Goal: Information Seeking & Learning: Learn about a topic

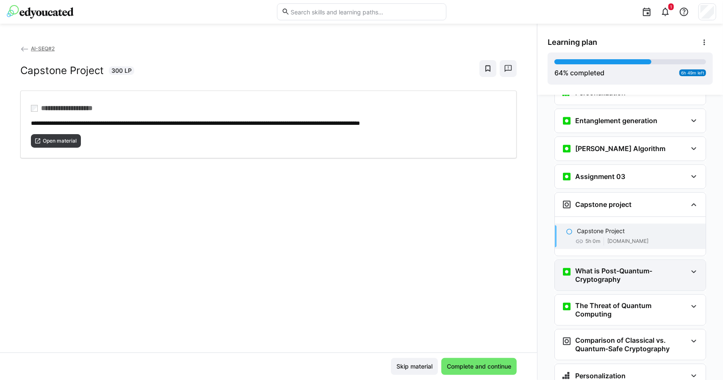
scroll to position [1324, 0]
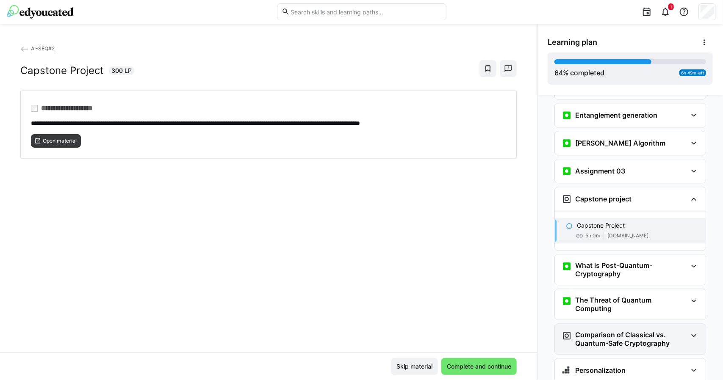
click at [626, 331] on h3 "Comparison of Classical vs. Quantum-Safe Cryptography" at bounding box center [631, 339] width 112 height 17
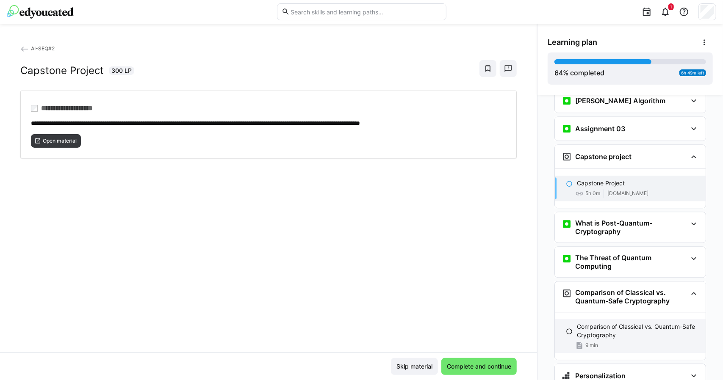
click at [566, 328] on eds-icon at bounding box center [569, 331] width 7 height 7
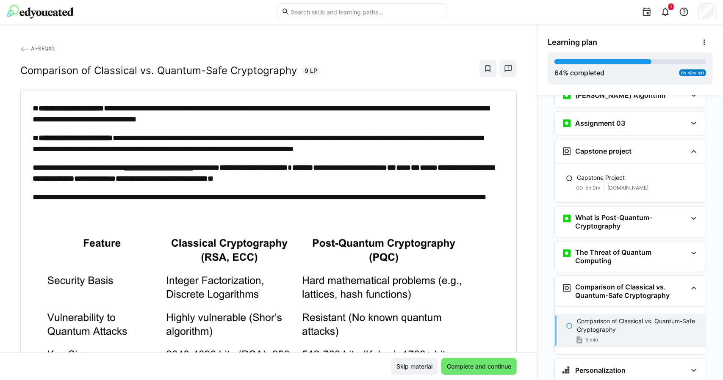
scroll to position [161, 0]
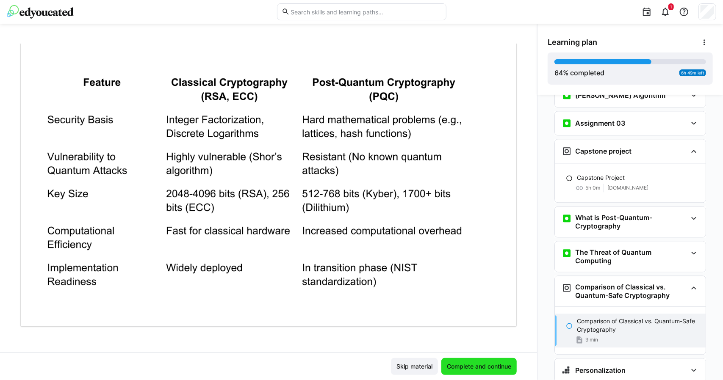
click at [487, 369] on span "Complete and continue" at bounding box center [478, 366] width 67 height 8
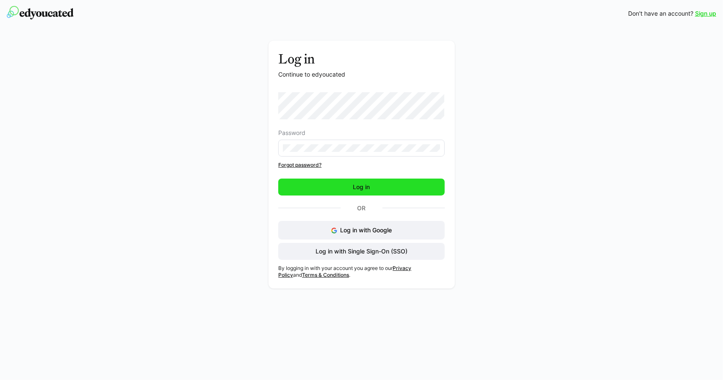
click at [341, 190] on span "Log in" at bounding box center [361, 187] width 166 height 17
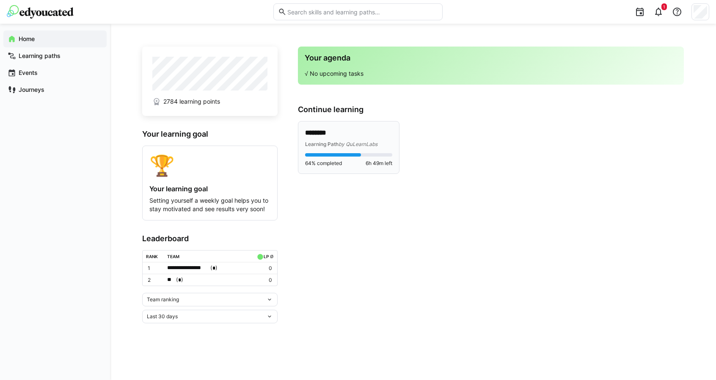
click at [344, 140] on div "Learning Path by QuLearnLabs" at bounding box center [348, 144] width 87 height 8
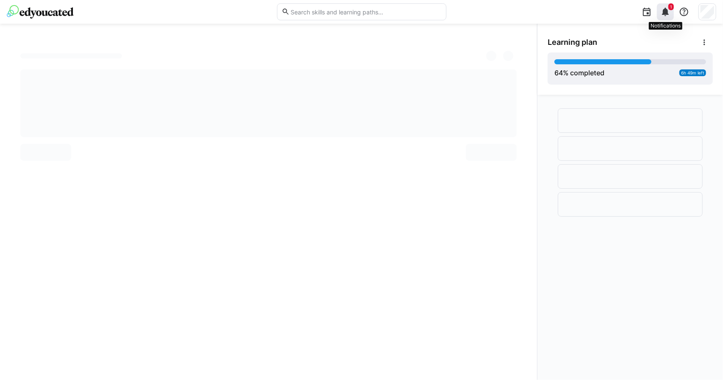
click at [663, 13] on eds-icon at bounding box center [665, 12] width 10 height 10
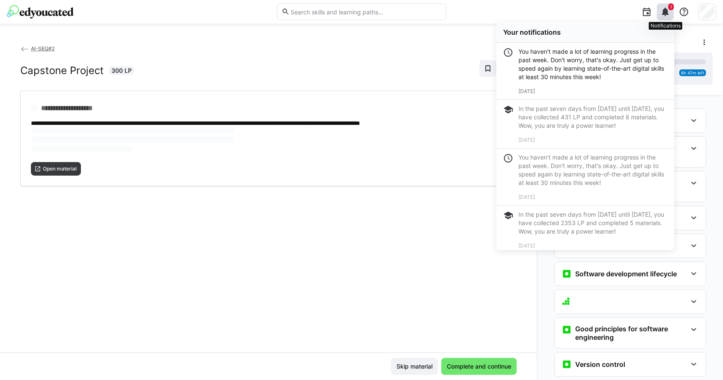
click at [663, 11] on eds-icon at bounding box center [665, 12] width 10 height 10
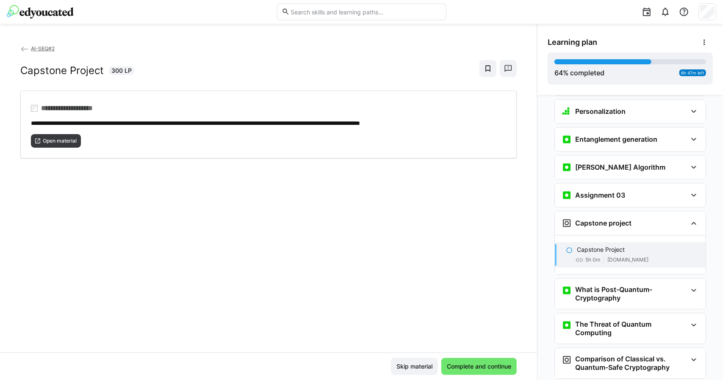
scroll to position [1324, 0]
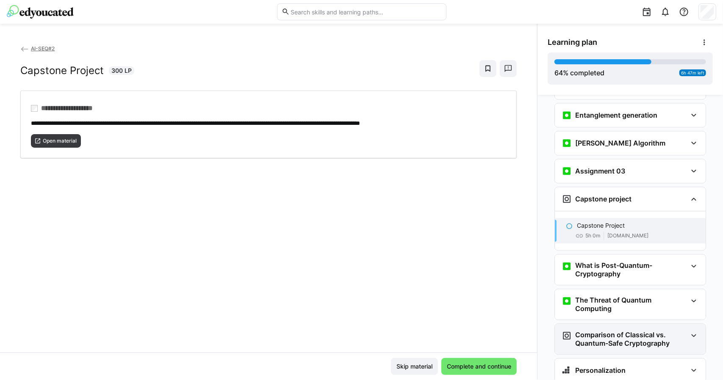
click at [587, 331] on h3 "Comparison of Classical vs. Quantum-Safe Cryptography" at bounding box center [631, 339] width 112 height 17
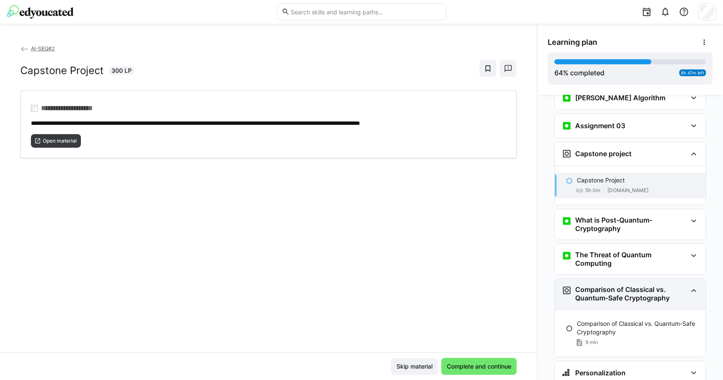
scroll to position [1372, 0]
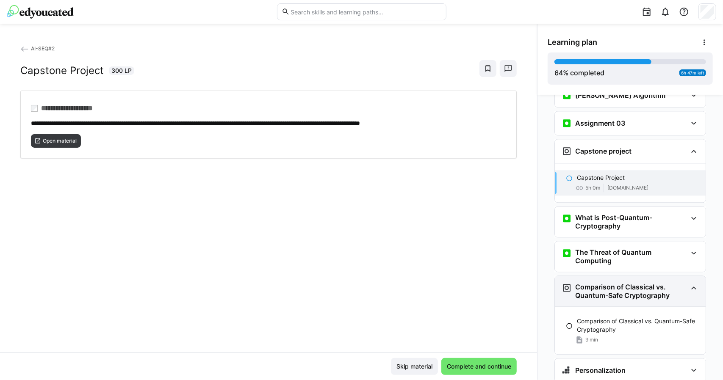
click at [599, 317] on p "Comparison of Classical vs. Quantum-Safe Cryptography" at bounding box center [638, 325] width 122 height 17
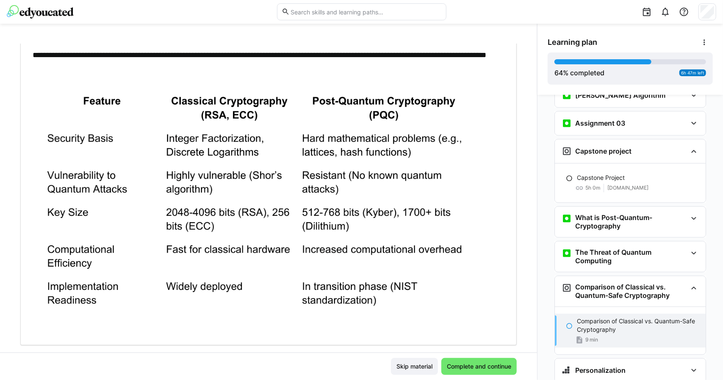
scroll to position [161, 0]
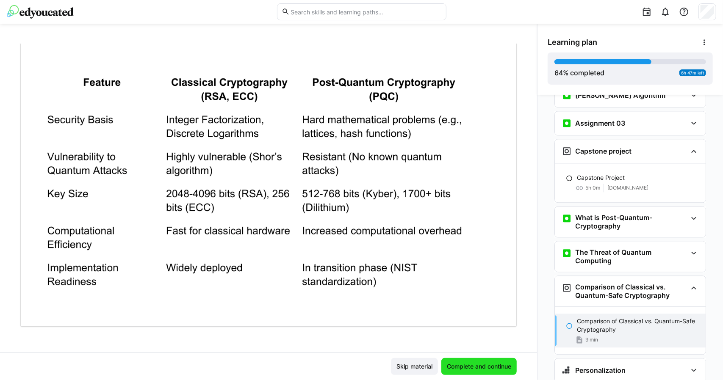
click at [480, 367] on span "Complete and continue" at bounding box center [478, 366] width 67 height 8
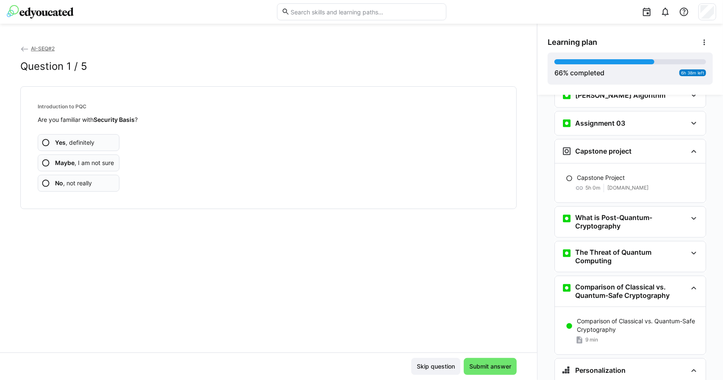
click at [55, 138] on span "Yes , definitely" at bounding box center [74, 142] width 39 height 8
click at [76, 141] on span "Yes , definitely" at bounding box center [74, 142] width 39 height 8
click at [85, 138] on span "Yes , definitely" at bounding box center [74, 142] width 39 height 8
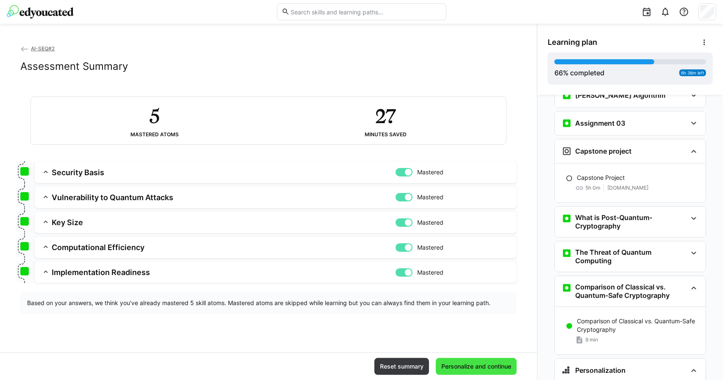
click at [460, 369] on span "Personalize and continue" at bounding box center [476, 366] width 72 height 8
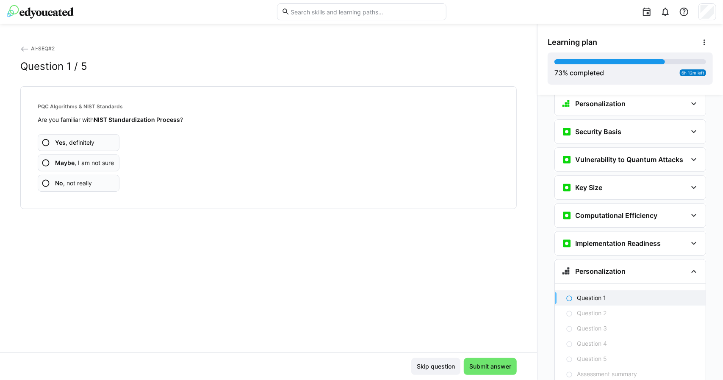
scroll to position [1644, 0]
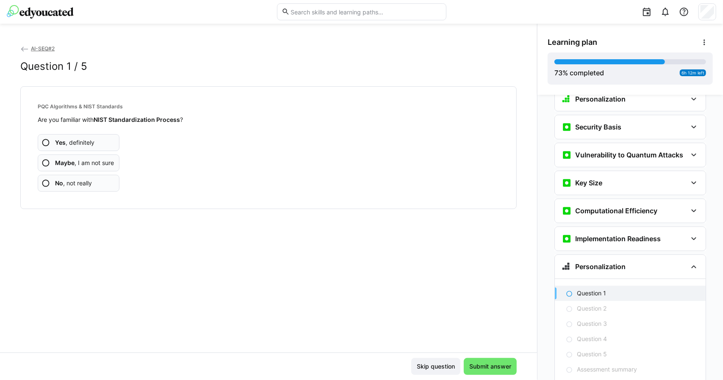
click at [81, 135] on app-assessment-question-radio "Yes , definitely" at bounding box center [79, 142] width 82 height 17
click at [77, 138] on span "Yes , definitely" at bounding box center [74, 142] width 39 height 8
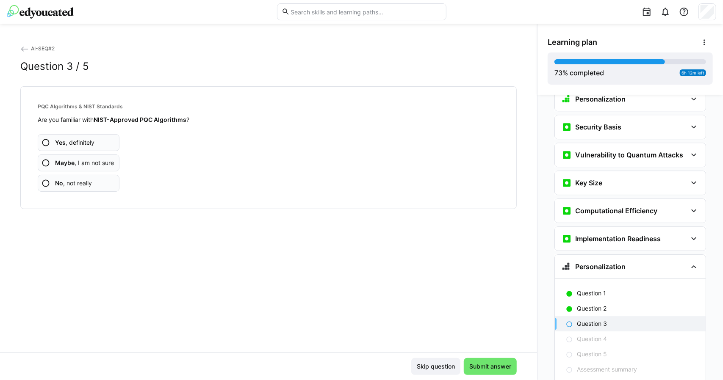
click at [77, 138] on span "Yes , definitely" at bounding box center [74, 142] width 39 height 8
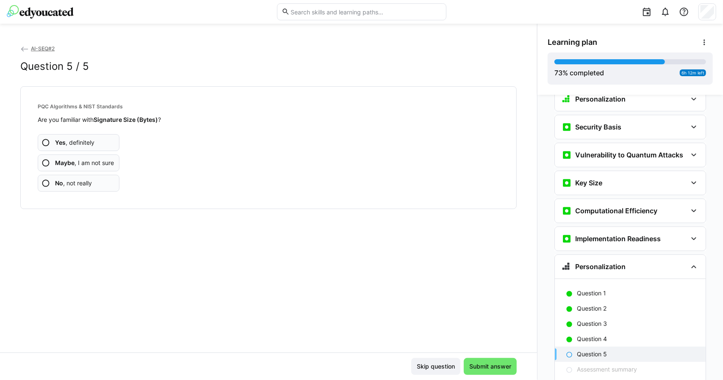
click at [77, 138] on span "Yes , definitely" at bounding box center [74, 142] width 39 height 8
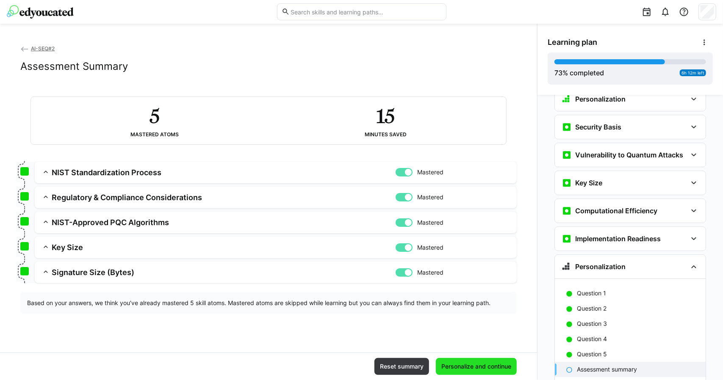
click at [472, 363] on span "Personalize and continue" at bounding box center [476, 366] width 81 height 17
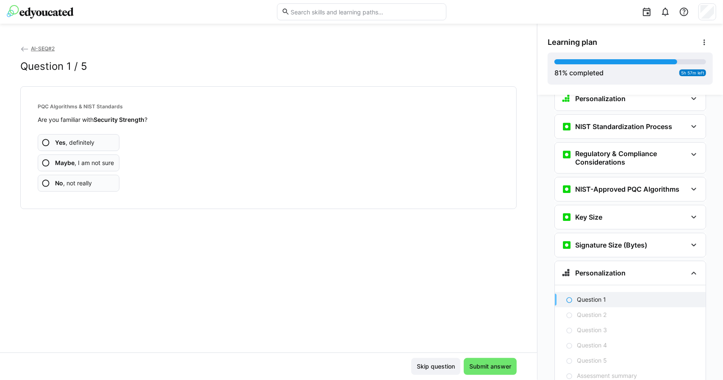
scroll to position [1816, 0]
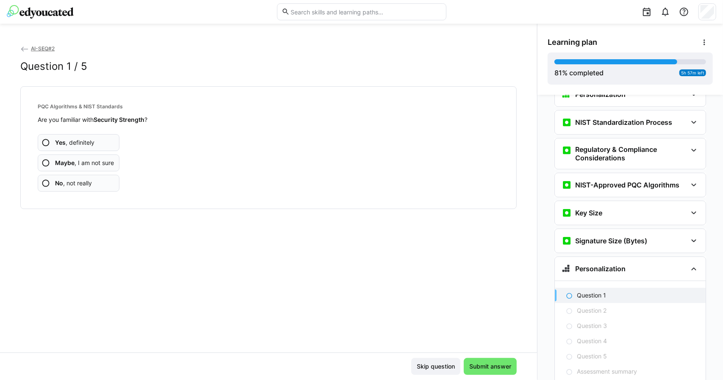
click at [83, 138] on span "Yes , definitely" at bounding box center [74, 142] width 39 height 8
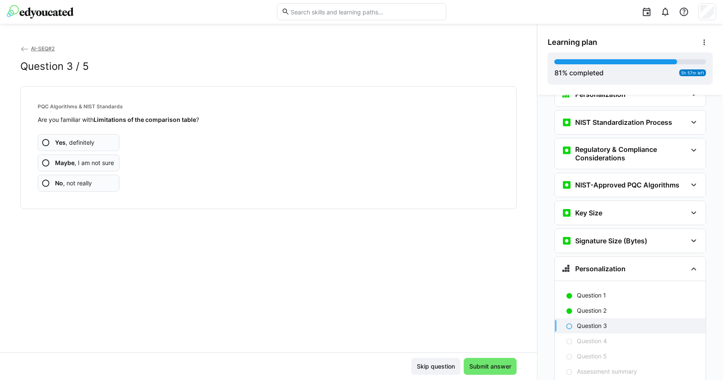
click at [83, 138] on span "Yes , definitely" at bounding box center [74, 142] width 39 height 8
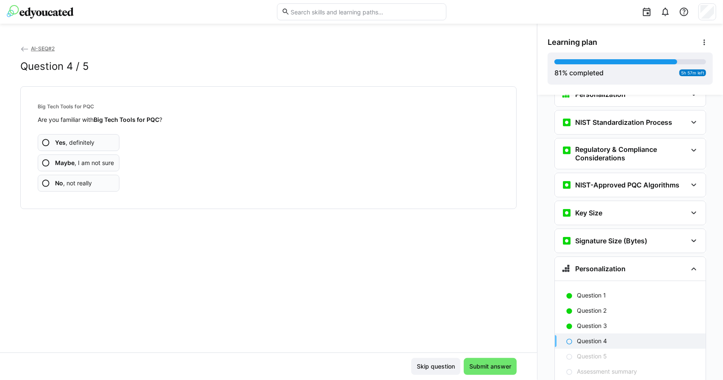
click at [83, 138] on span "Yes , definitely" at bounding box center [74, 142] width 39 height 8
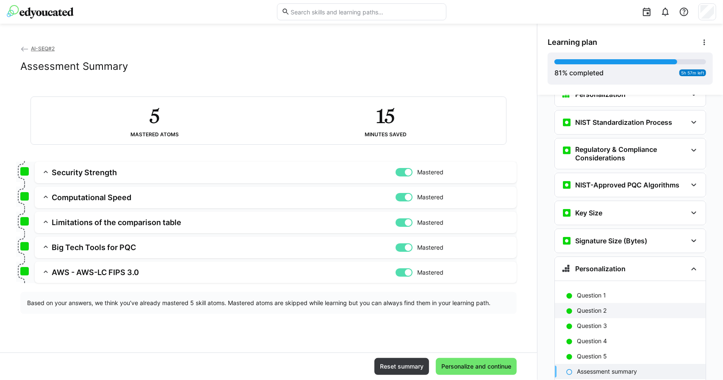
scroll to position [1816, 0]
click at [482, 365] on span "Personalize and continue" at bounding box center [476, 366] width 72 height 8
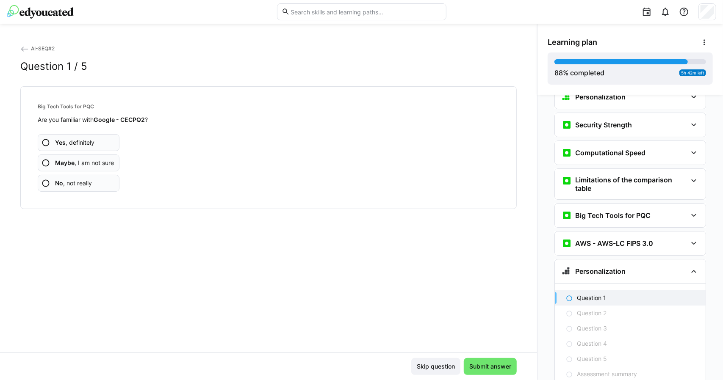
scroll to position [1989, 0]
click at [88, 142] on span "Yes , definitely" at bounding box center [74, 142] width 39 height 8
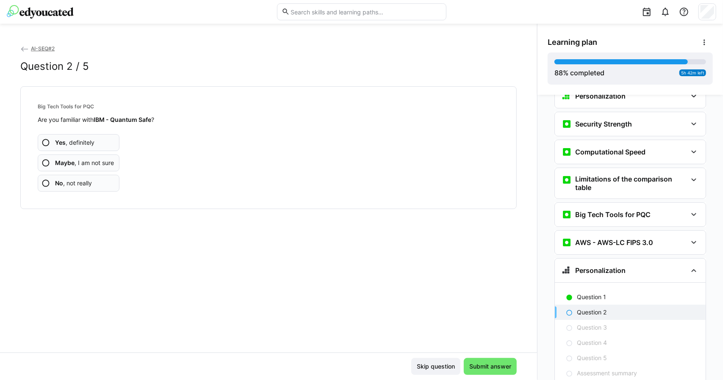
click at [88, 142] on span "Yes , definitely" at bounding box center [74, 142] width 39 height 8
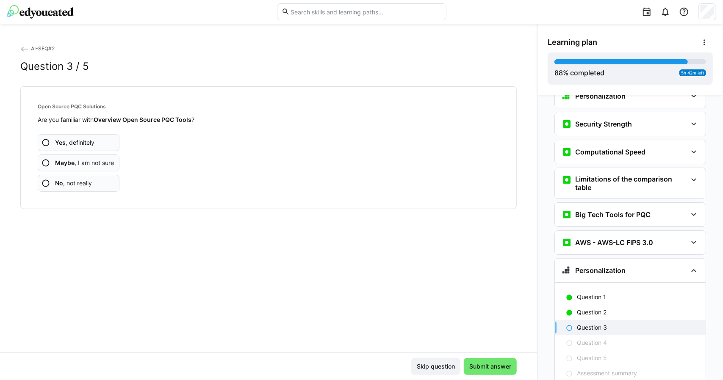
click at [88, 142] on span "Yes , definitely" at bounding box center [74, 142] width 39 height 8
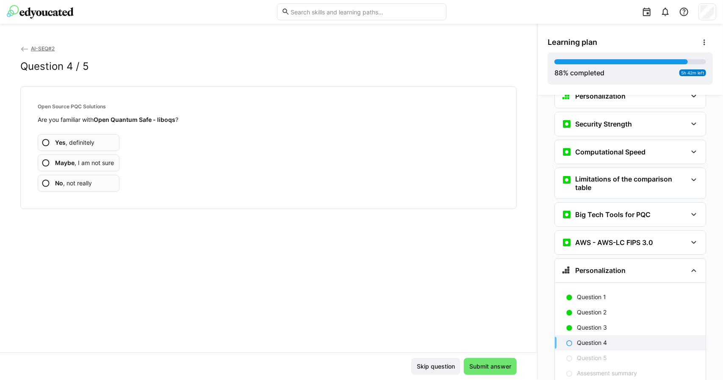
click at [88, 142] on span "Yes , definitely" at bounding box center [74, 142] width 39 height 8
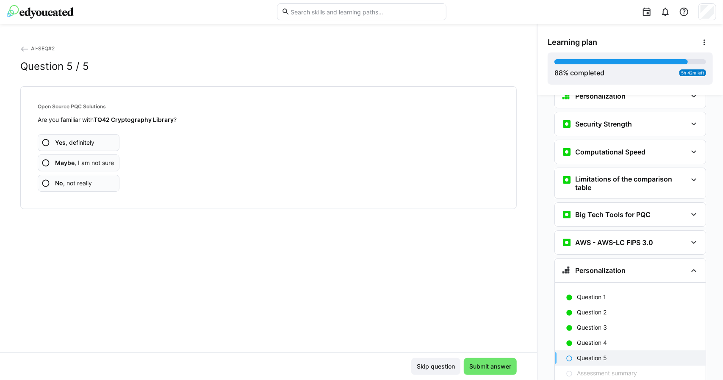
click at [88, 142] on span "Yes , definitely" at bounding box center [74, 142] width 39 height 8
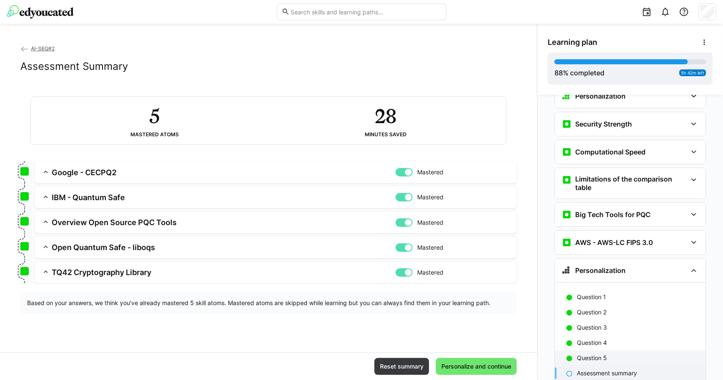
scroll to position [1989, 0]
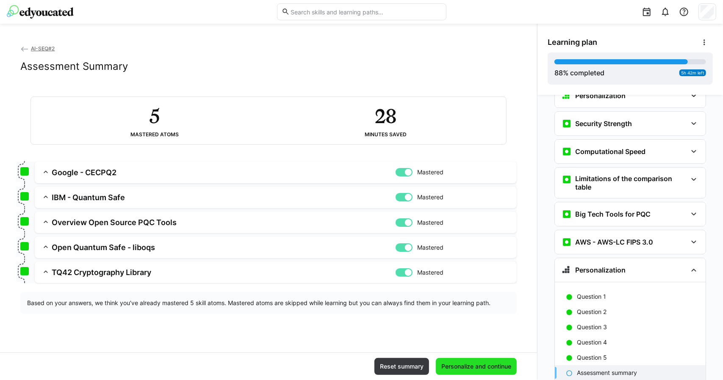
click at [485, 369] on span "Personalize and continue" at bounding box center [476, 366] width 72 height 8
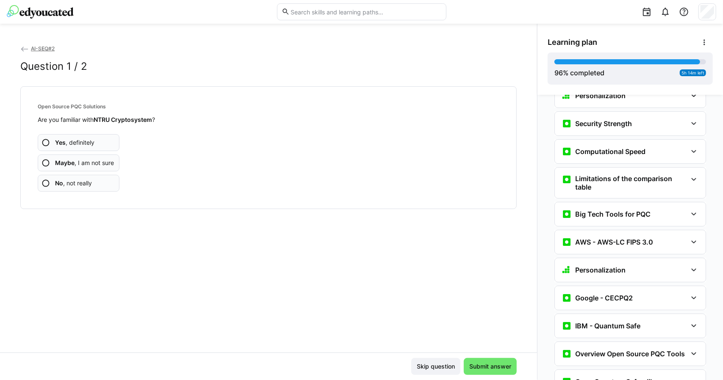
scroll to position [2109, 0]
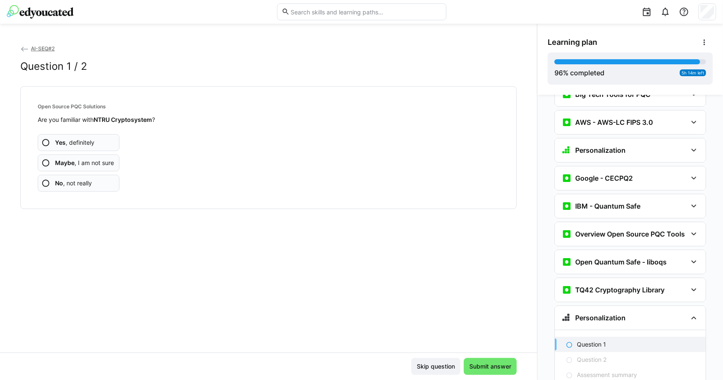
click at [95, 142] on app-assessment-question-radio "Yes , definitely" at bounding box center [79, 142] width 82 height 17
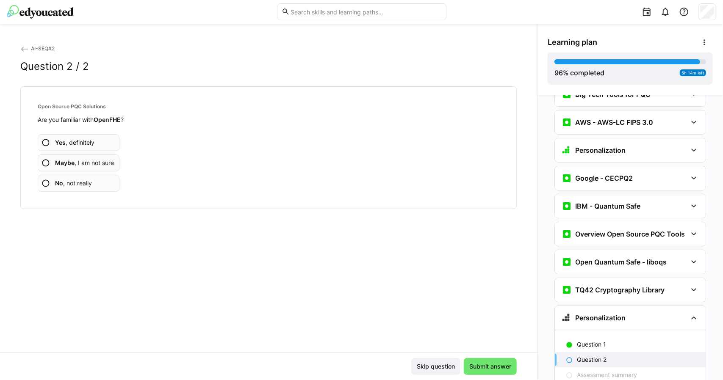
click at [95, 142] on app-assessment-question-radio "Yes , definitely" at bounding box center [79, 142] width 82 height 17
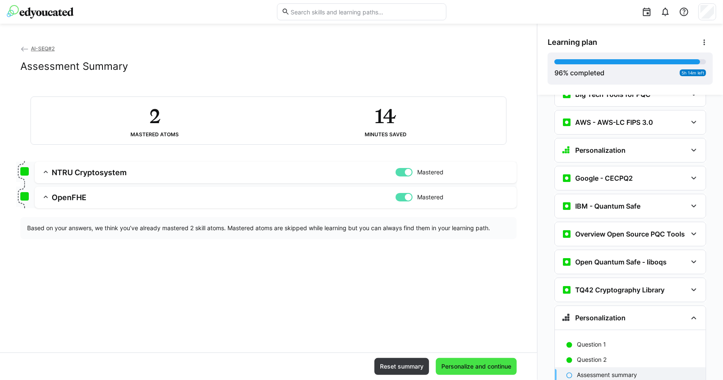
click at [446, 363] on span "Personalize and continue" at bounding box center [476, 366] width 72 height 8
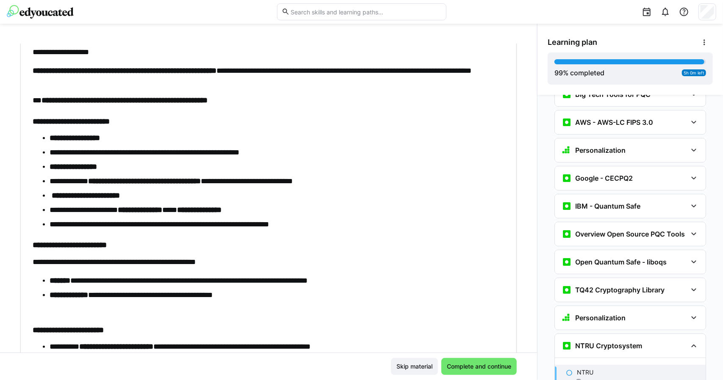
scroll to position [212, 0]
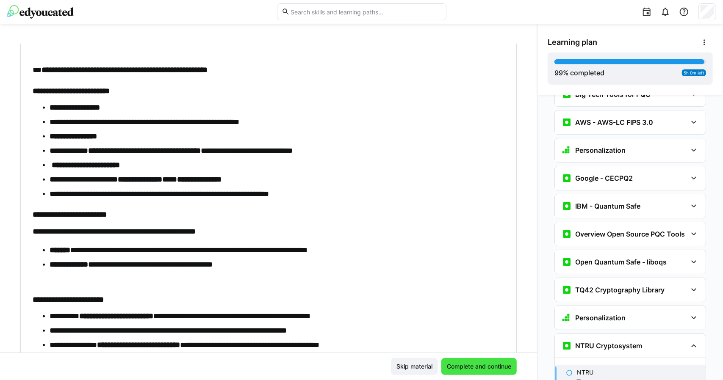
click at [472, 362] on span "Complete and continue" at bounding box center [478, 366] width 67 height 8
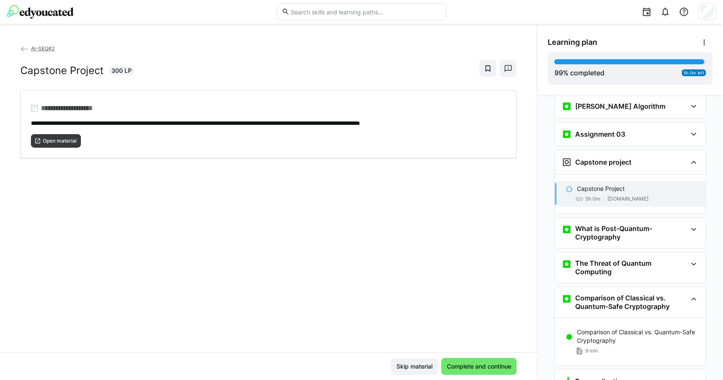
scroll to position [1340, 0]
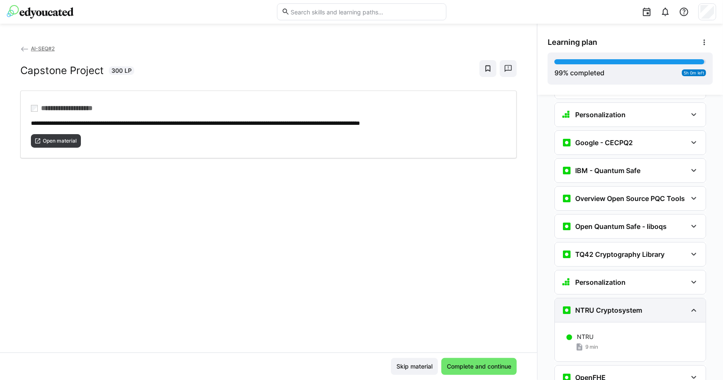
click at [574, 298] on div "NTRU Cryptosystem" at bounding box center [630, 310] width 151 height 24
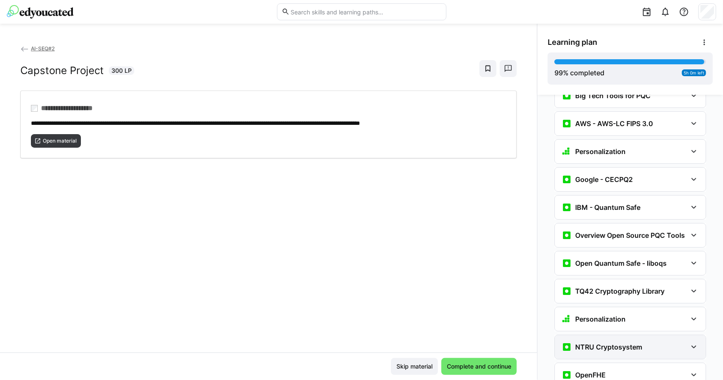
scroll to position [2105, 0]
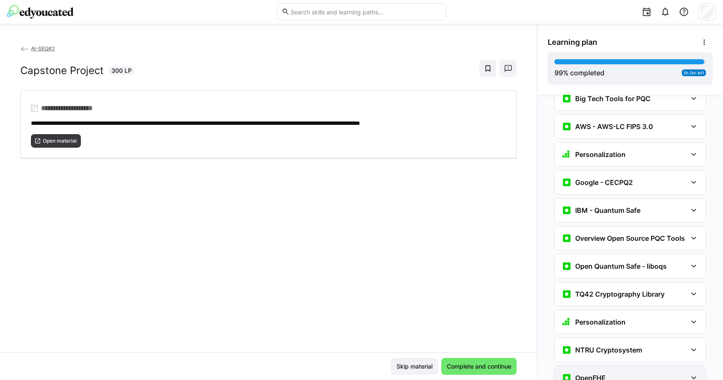
click at [602, 373] on div "OpenFHE" at bounding box center [623, 378] width 125 height 10
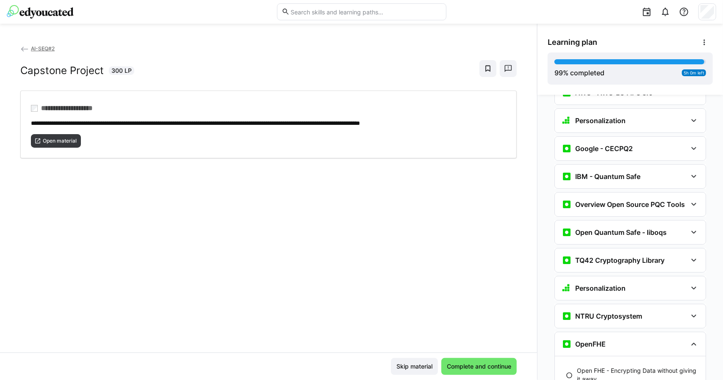
scroll to position [2144, 0]
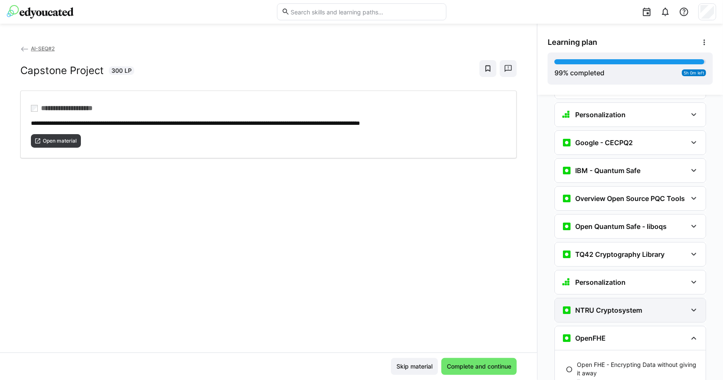
click at [606, 306] on h3 "NTRU Cryptosystem" at bounding box center [608, 310] width 67 height 8
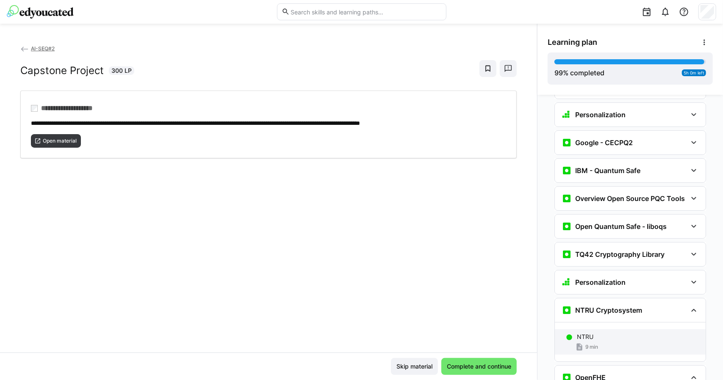
click at [599, 333] on div "NTRU" at bounding box center [638, 337] width 122 height 8
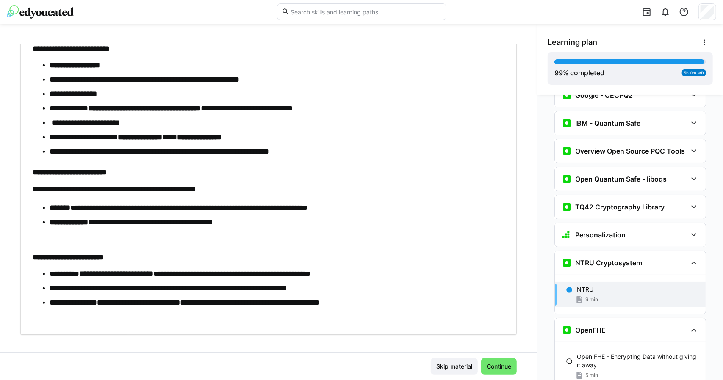
scroll to position [262, 0]
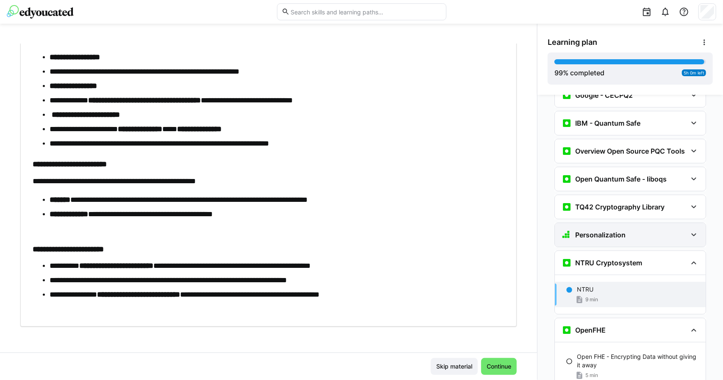
click at [590, 231] on h3 "Personalization" at bounding box center [600, 235] width 50 height 8
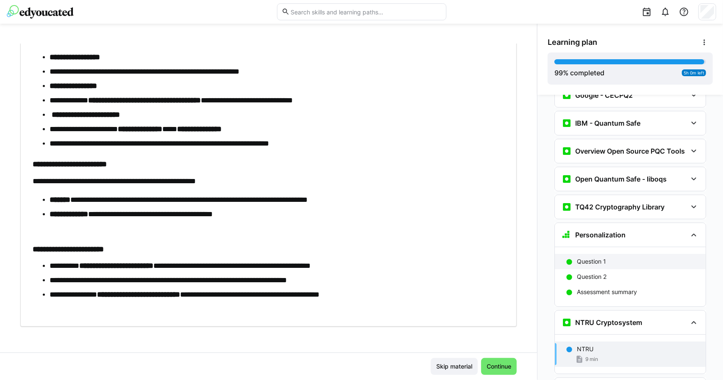
click at [590, 257] on p "Question 1" at bounding box center [591, 261] width 29 height 8
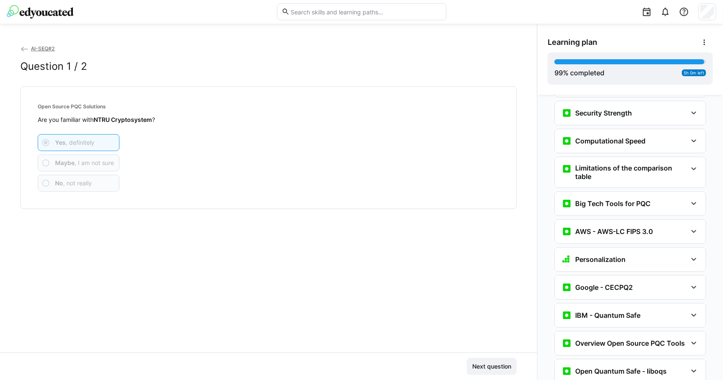
scroll to position [1998, 0]
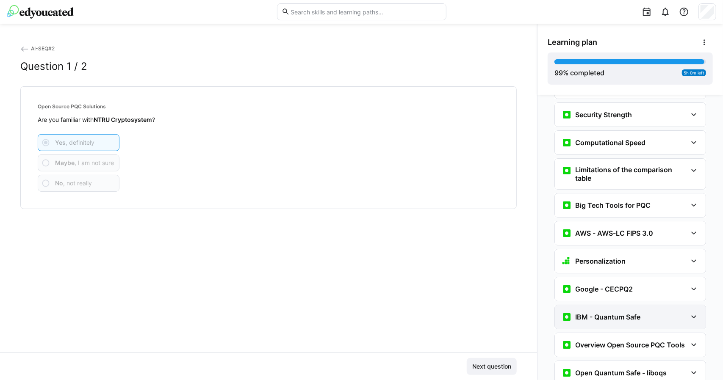
click at [597, 305] on div "IBM - Quantum Safe" at bounding box center [630, 317] width 151 height 24
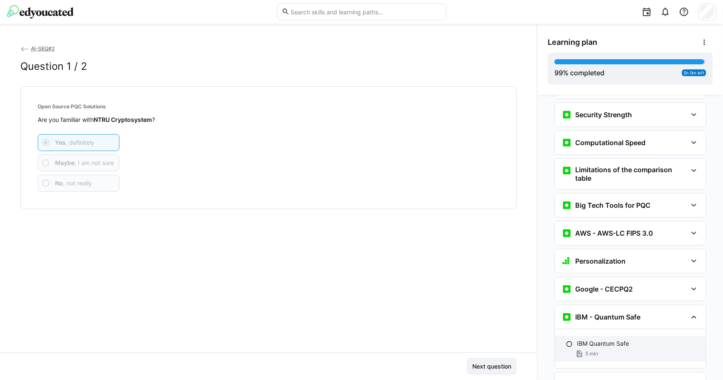
click at [594, 339] on p "IBM Quantum Safe" at bounding box center [603, 343] width 52 height 8
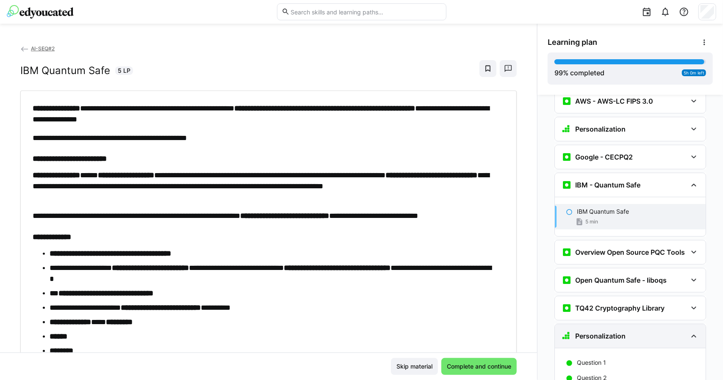
scroll to position [2089, 0]
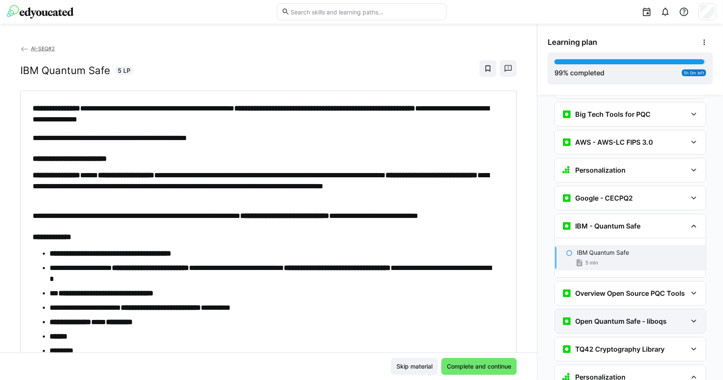
click at [578, 317] on h3 "Open Quantum Safe - liboqs" at bounding box center [620, 321] width 91 height 8
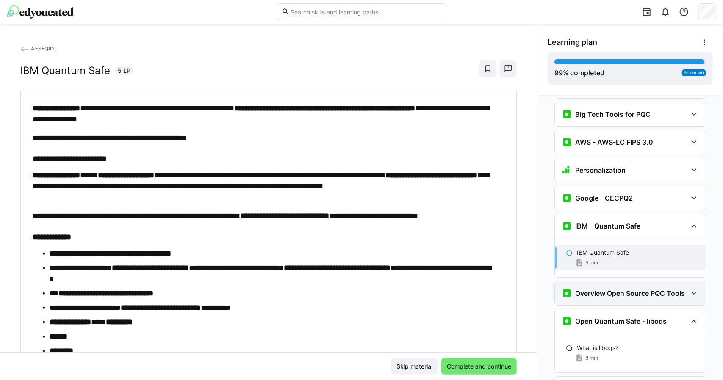
click at [593, 288] on div "Overview Open Source PQC Tools" at bounding box center [622, 293] width 123 height 10
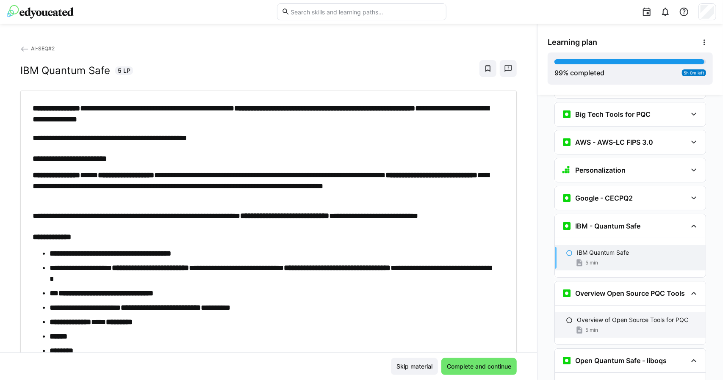
click at [592, 327] on span "5 min" at bounding box center [591, 330] width 13 height 7
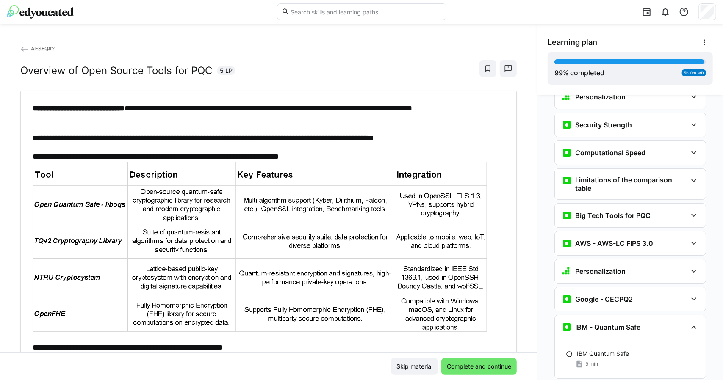
scroll to position [1987, 0]
click at [591, 295] on div "Google - CECPQ2" at bounding box center [596, 300] width 71 height 10
click at [566, 319] on div "Introduction to Google CECPQ2 6 min" at bounding box center [630, 331] width 151 height 25
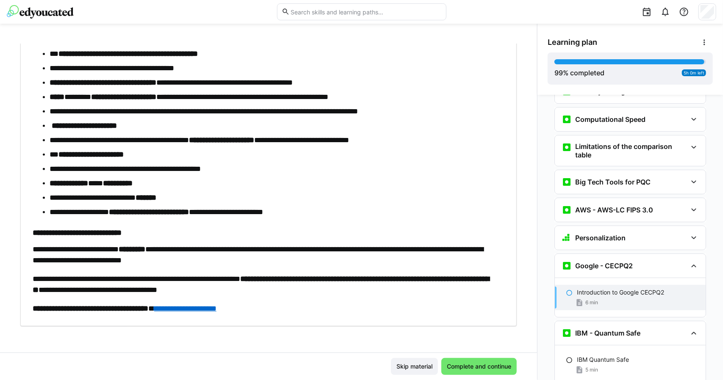
scroll to position [2019, 0]
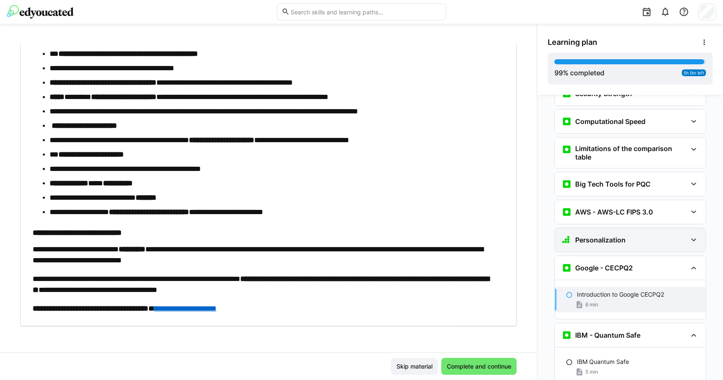
click at [623, 228] on div "Personalization" at bounding box center [630, 240] width 151 height 24
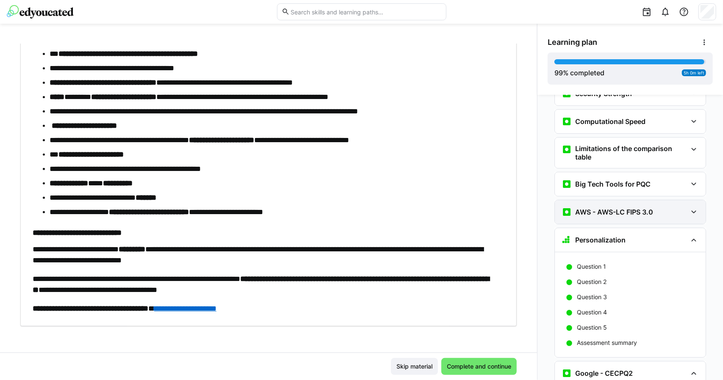
click at [603, 200] on div "AWS - AWS-LC FIPS 3.0" at bounding box center [630, 212] width 151 height 24
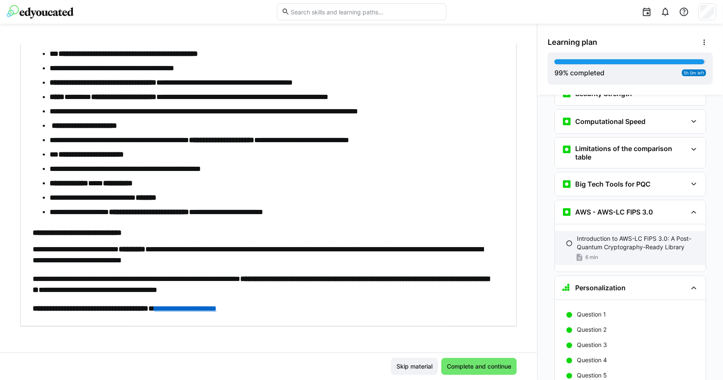
click at [592, 235] on p "Introduction to AWS-LC FIPS 3.0: A Post-Quantum Cryptography-Ready Library" at bounding box center [638, 243] width 122 height 17
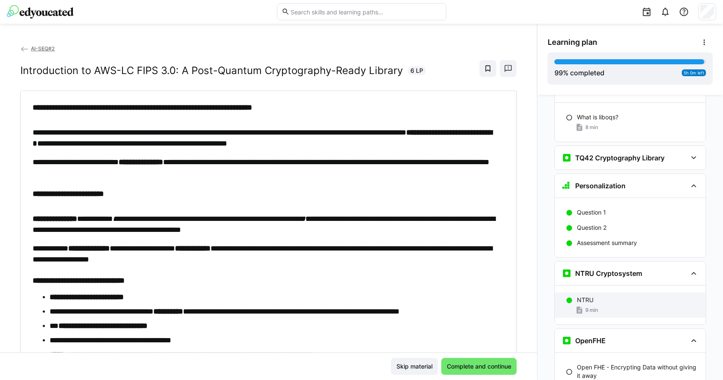
scroll to position [2563, 0]
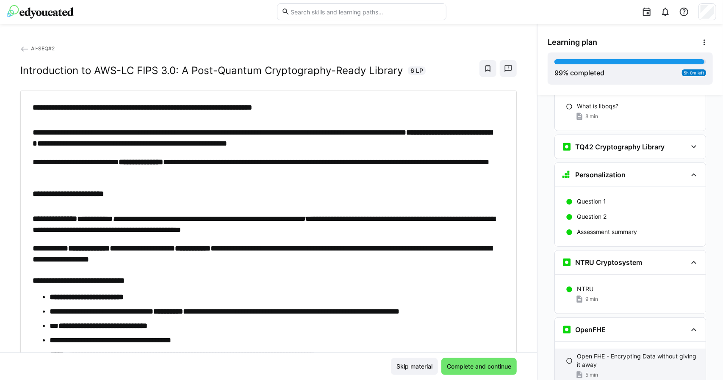
click at [623, 352] on p "Open FHE - Encrypting Data without giving it away" at bounding box center [638, 360] width 122 height 17
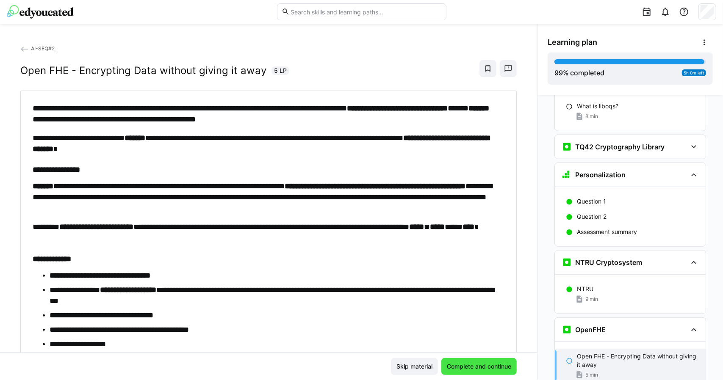
click at [462, 371] on span "Complete and continue" at bounding box center [478, 366] width 75 height 17
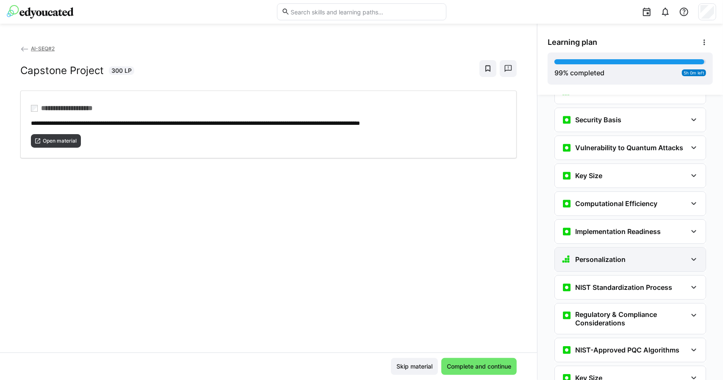
scroll to position [1947, 0]
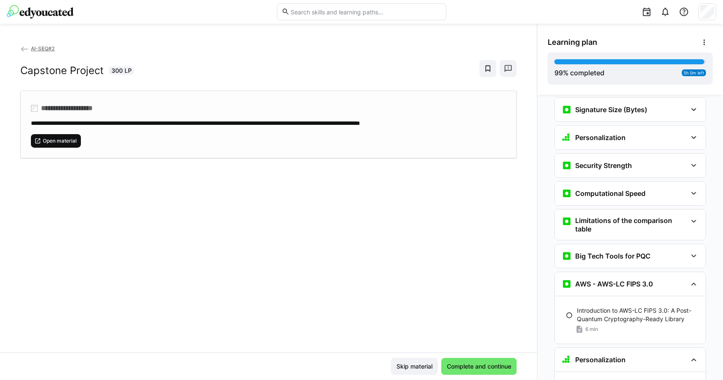
drag, startPoint x: 68, startPoint y: 141, endPoint x: 52, endPoint y: 138, distance: 16.7
click at [52, 138] on span "Open material" at bounding box center [60, 141] width 36 height 7
